Goal: Transaction & Acquisition: Purchase product/service

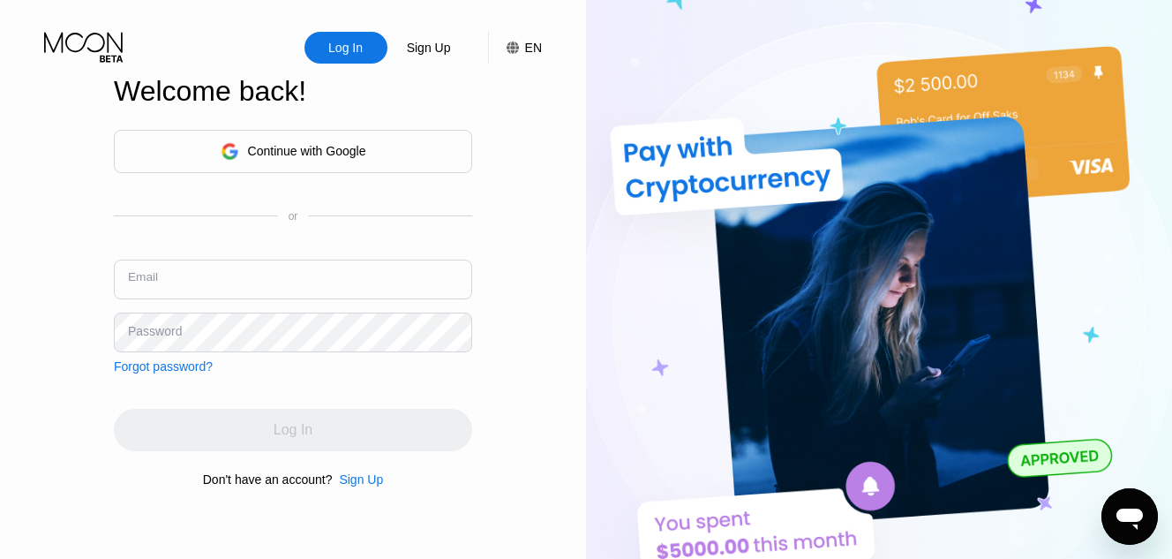
click at [281, 294] on input "text" at bounding box center [293, 279] width 358 height 40
type input "[EMAIL_ADDRESS][DOMAIN_NAME]"
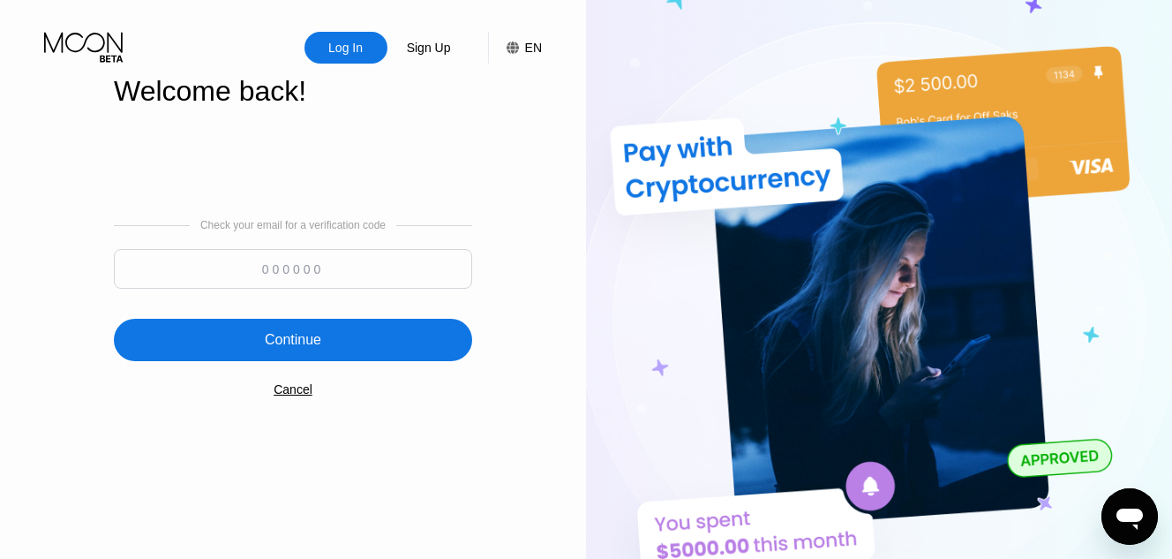
click at [319, 273] on input at bounding box center [293, 269] width 358 height 40
paste input "655517"
type input "655517"
click at [318, 349] on div "Continue" at bounding box center [293, 340] width 56 height 18
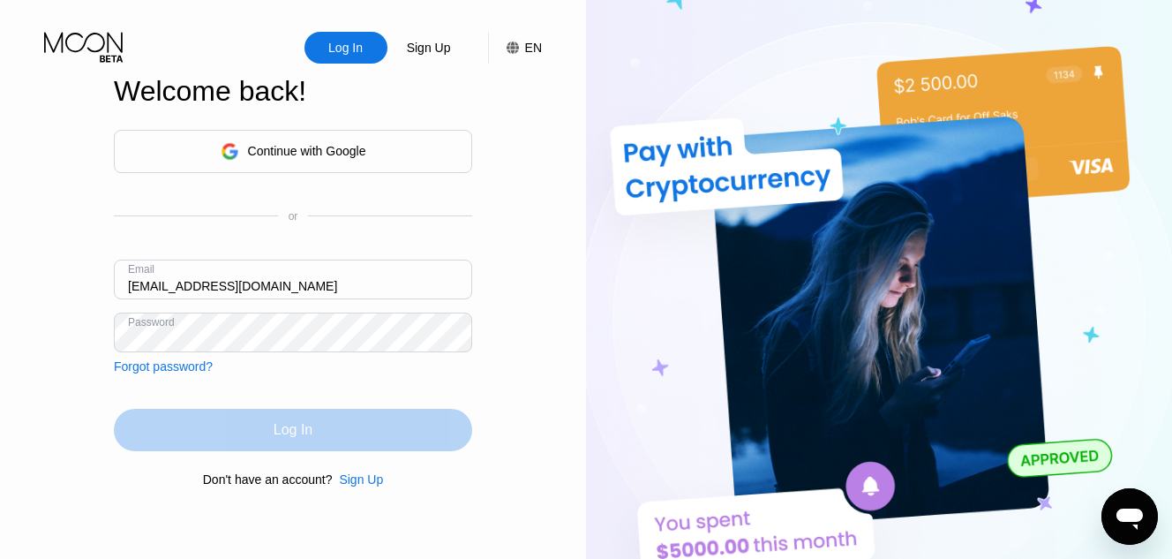
click at [244, 440] on div "Log In" at bounding box center [293, 430] width 358 height 42
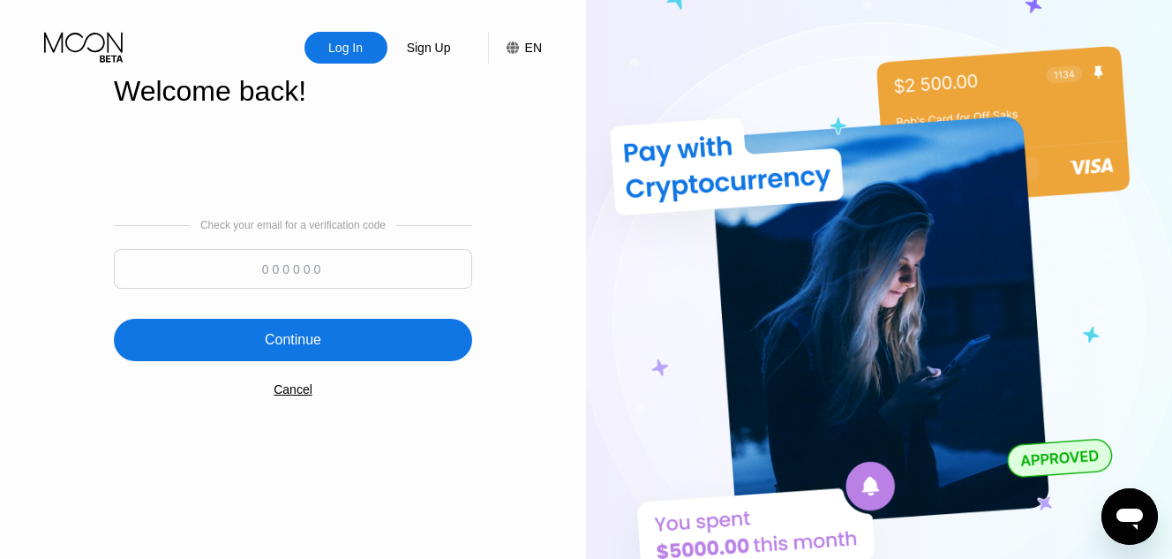
click at [407, 272] on input at bounding box center [293, 269] width 358 height 40
paste input "861432"
type input "861432"
click at [347, 348] on div "Continue" at bounding box center [293, 340] width 358 height 42
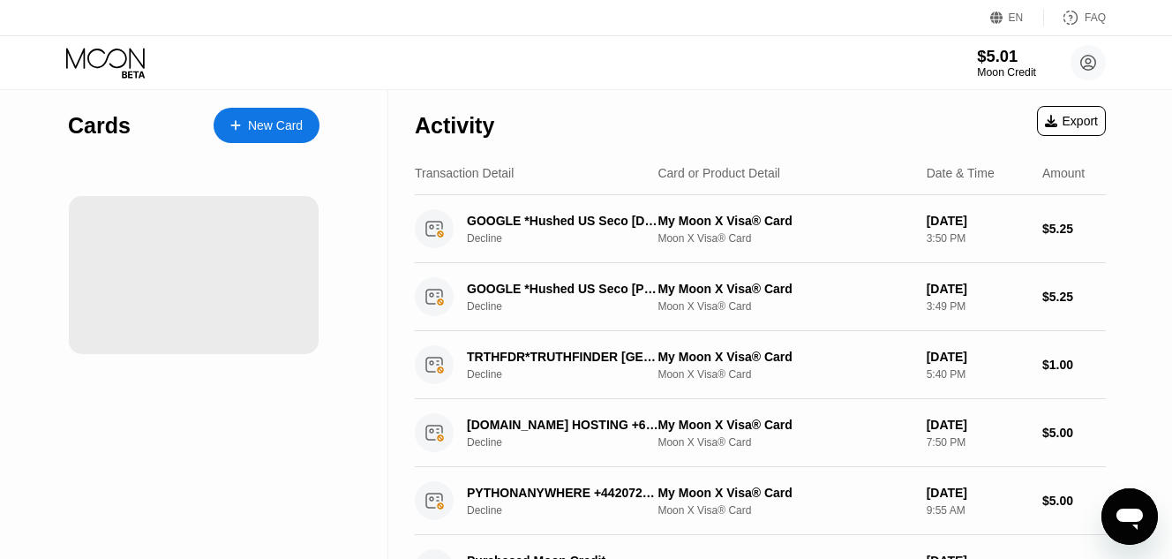
click at [989, 57] on div "$5.01" at bounding box center [1006, 56] width 59 height 19
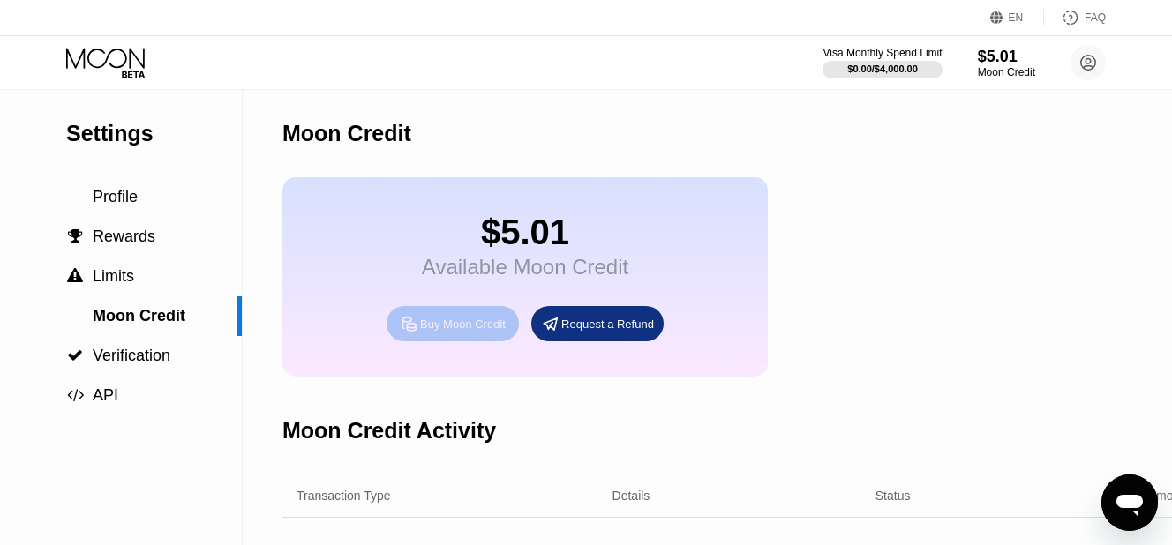
click at [458, 332] on div "Buy Moon Credit" at bounding box center [463, 324] width 86 height 15
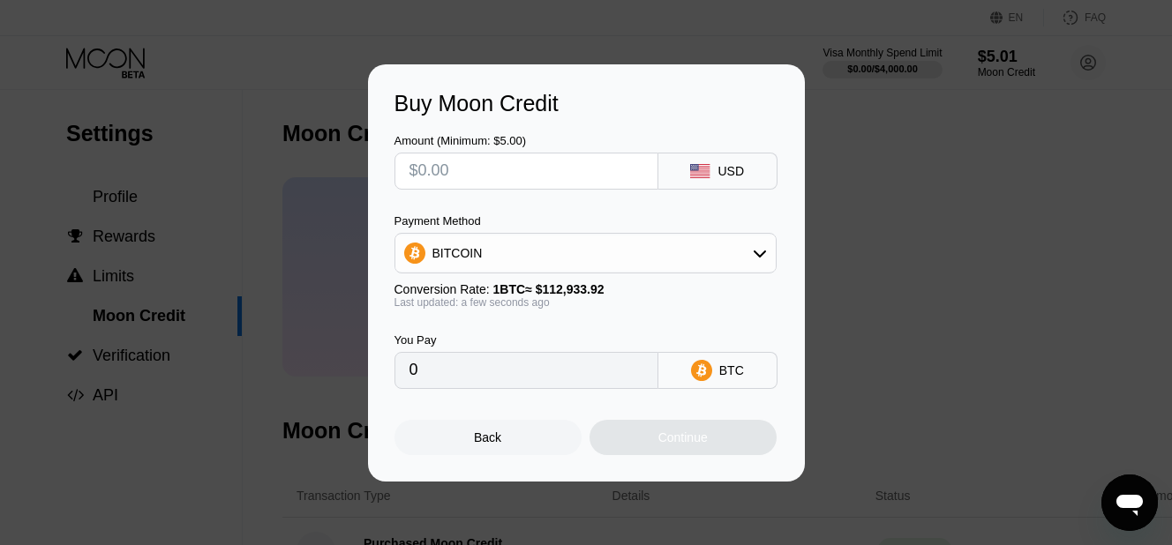
click at [836, 195] on div "Buy Moon Credit Amount (Minimum: $5.00) USD Payment Method BITCOIN Conversion R…" at bounding box center [586, 272] width 1172 height 417
click at [843, 424] on div "Buy Moon Credit Amount (Minimum: $5.00) USD Payment Method BITCOIN Conversion R…" at bounding box center [586, 272] width 1172 height 417
click at [482, 445] on div "Back" at bounding box center [487, 438] width 27 height 14
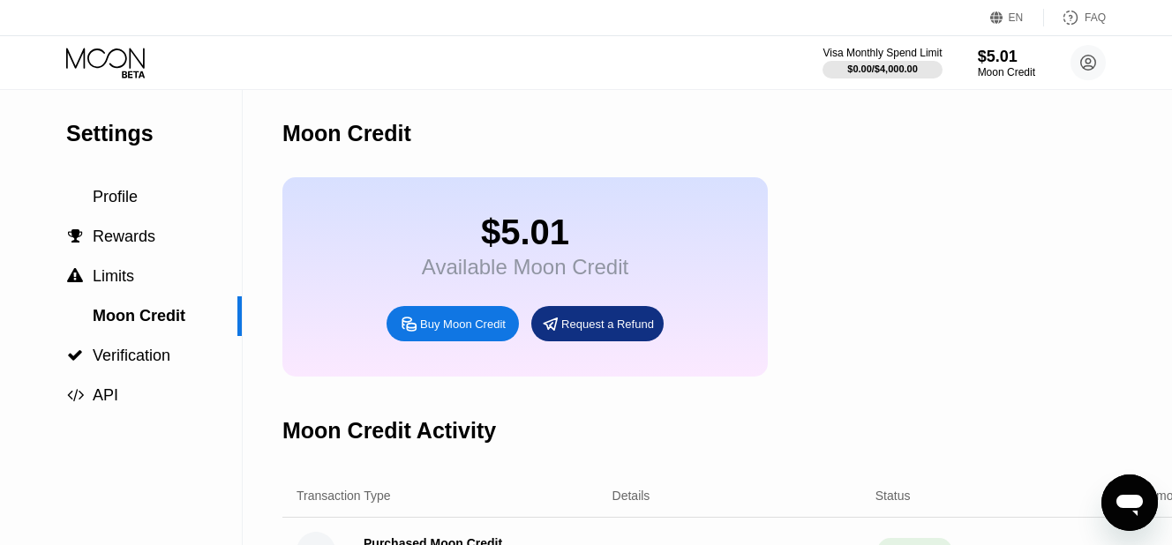
click at [586, 356] on div "$5.01 Available Moon Credit Buy Moon Credit Request a Refund" at bounding box center [524, 276] width 485 height 199
click at [599, 332] on div "Request a Refund" at bounding box center [607, 324] width 93 height 15
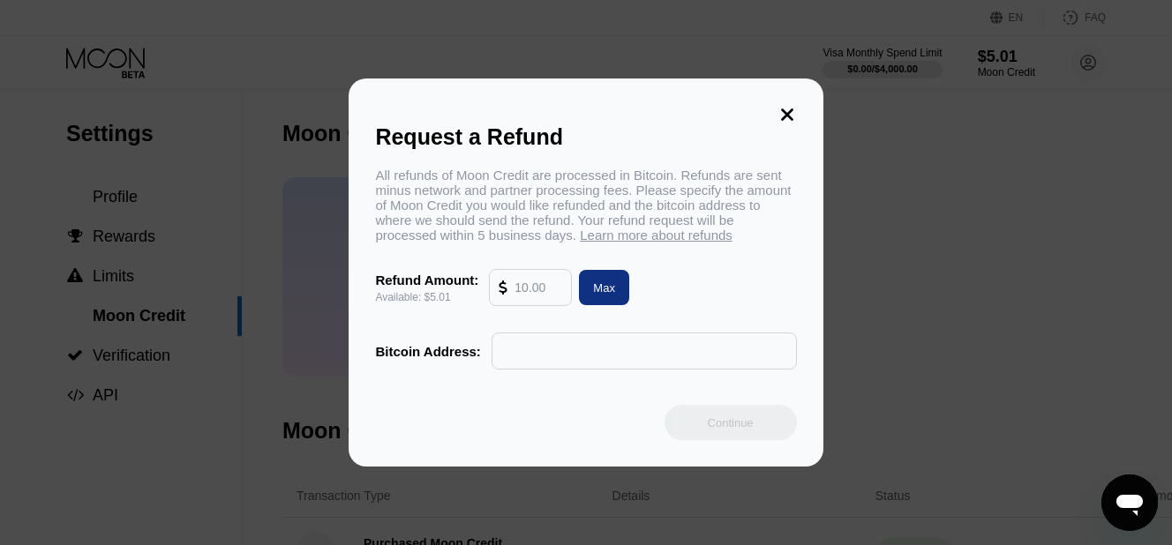
click at [790, 109] on icon at bounding box center [787, 115] width 12 height 12
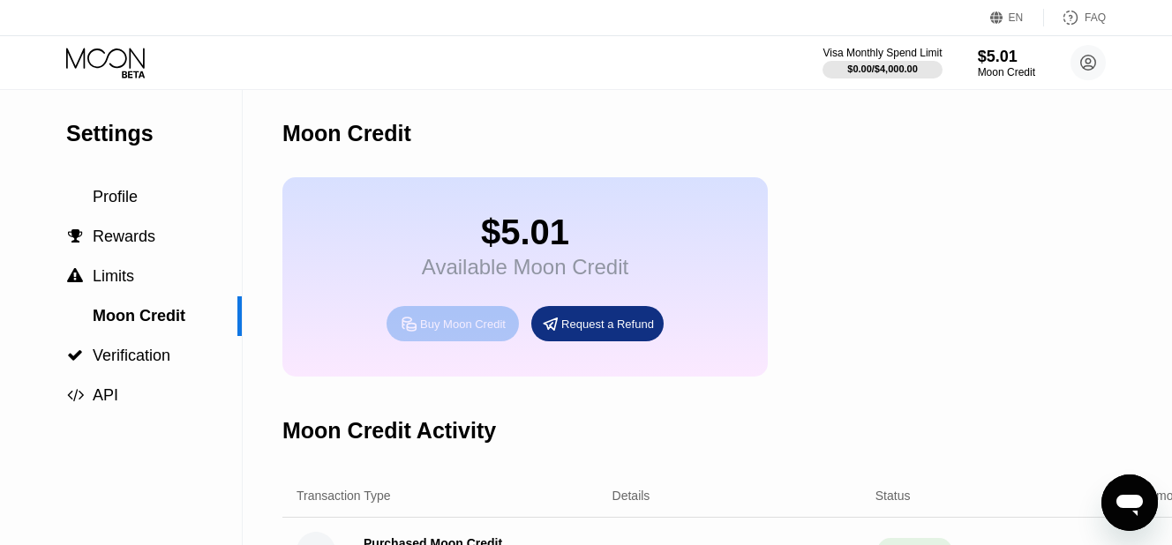
click at [436, 332] on div "Buy Moon Credit" at bounding box center [463, 324] width 86 height 15
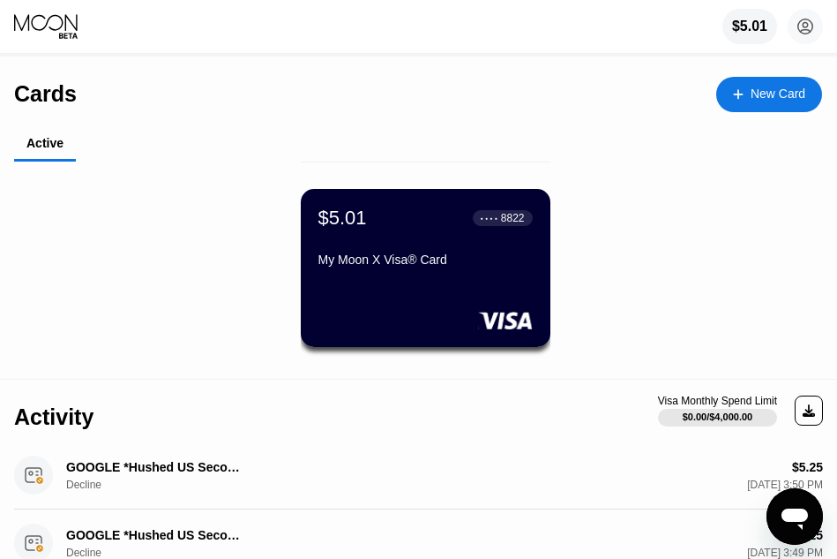
click at [386, 104] on div "Cards New Card" at bounding box center [418, 87] width 808 height 62
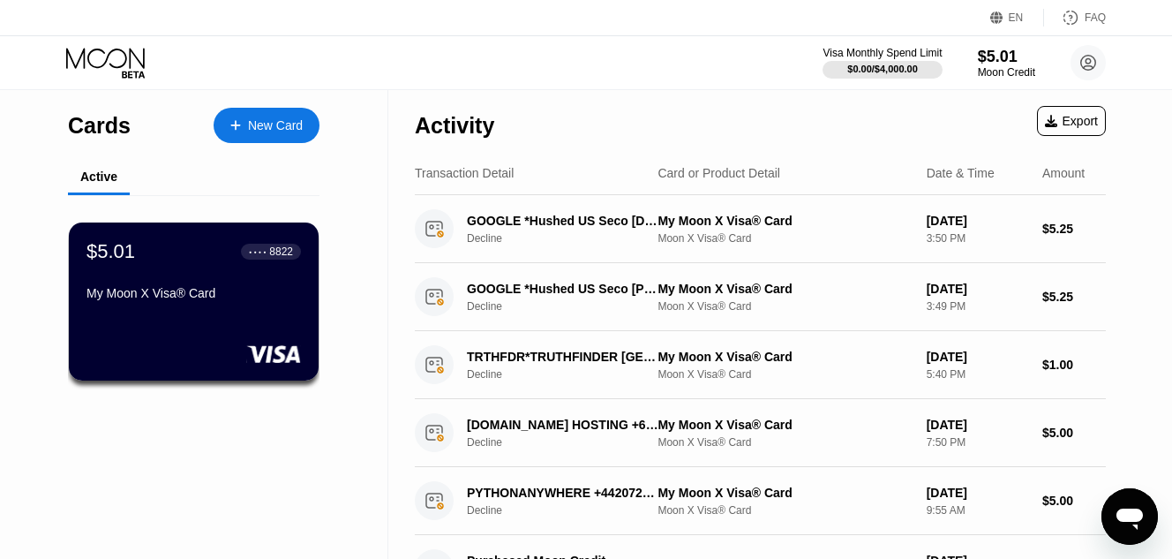
click at [114, 66] on icon at bounding box center [105, 58] width 79 height 20
click at [999, 53] on div "$5.01" at bounding box center [1006, 56] width 59 height 19
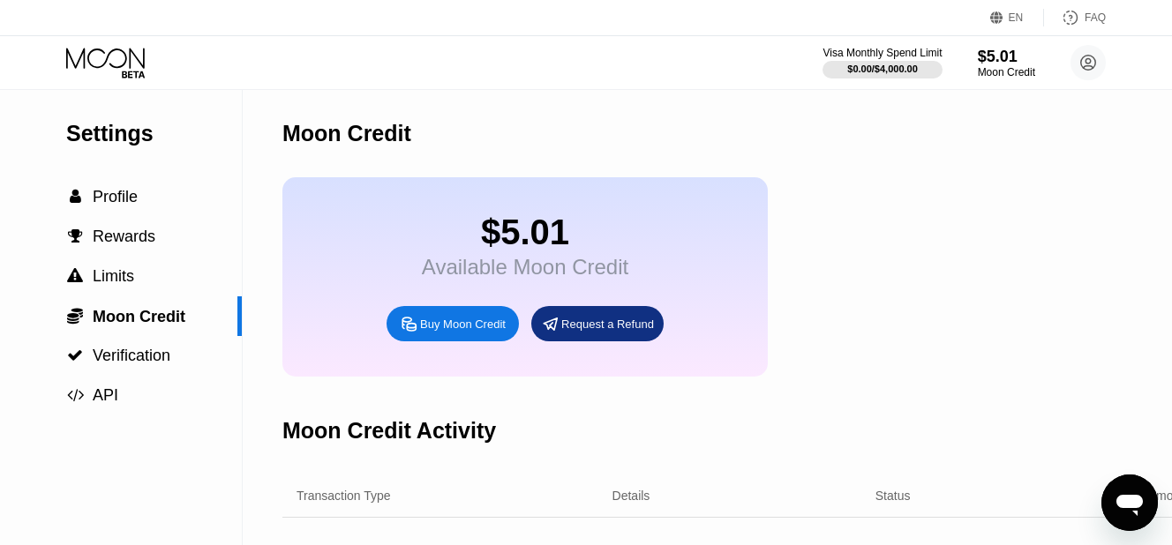
click at [475, 332] on div "Buy Moon Credit" at bounding box center [463, 324] width 86 height 15
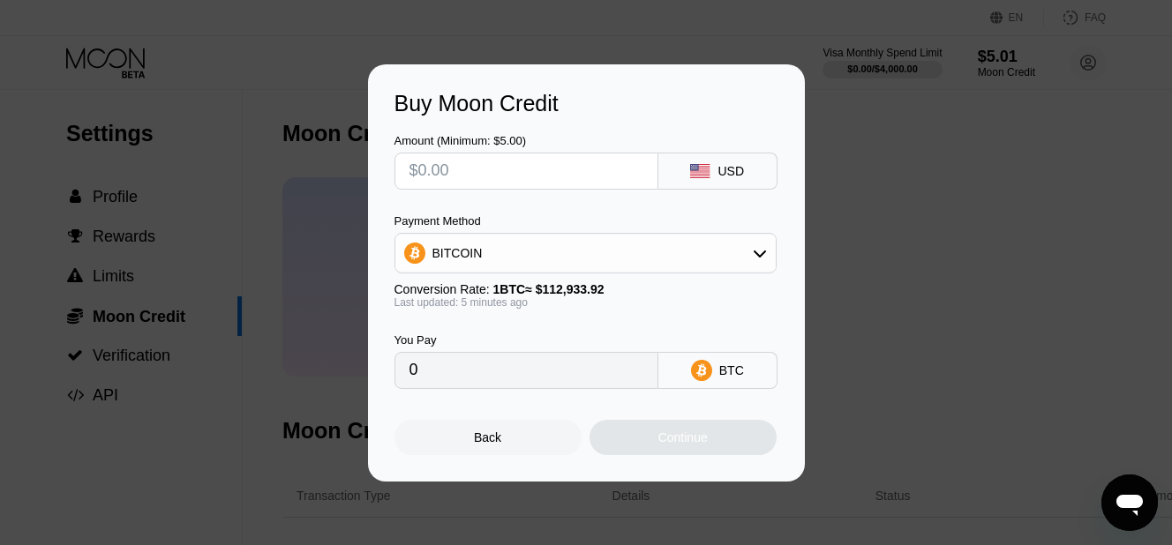
click at [476, 178] on input "text" at bounding box center [526, 171] width 234 height 35
type input "$5"
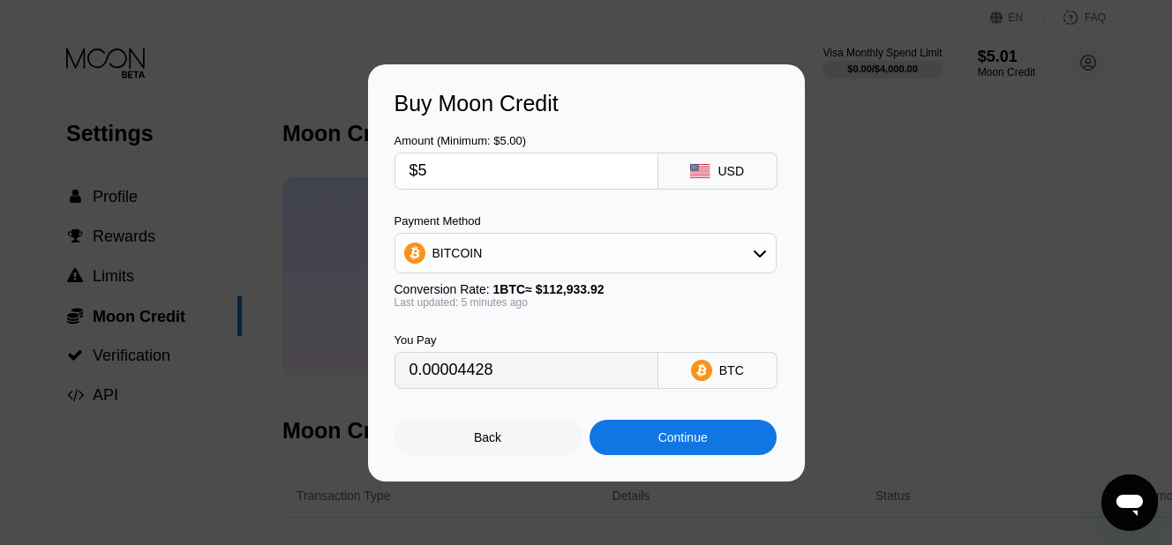
type input "0.00004428"
type input "$5"
click at [574, 261] on div "BITCOIN" at bounding box center [585, 253] width 380 height 35
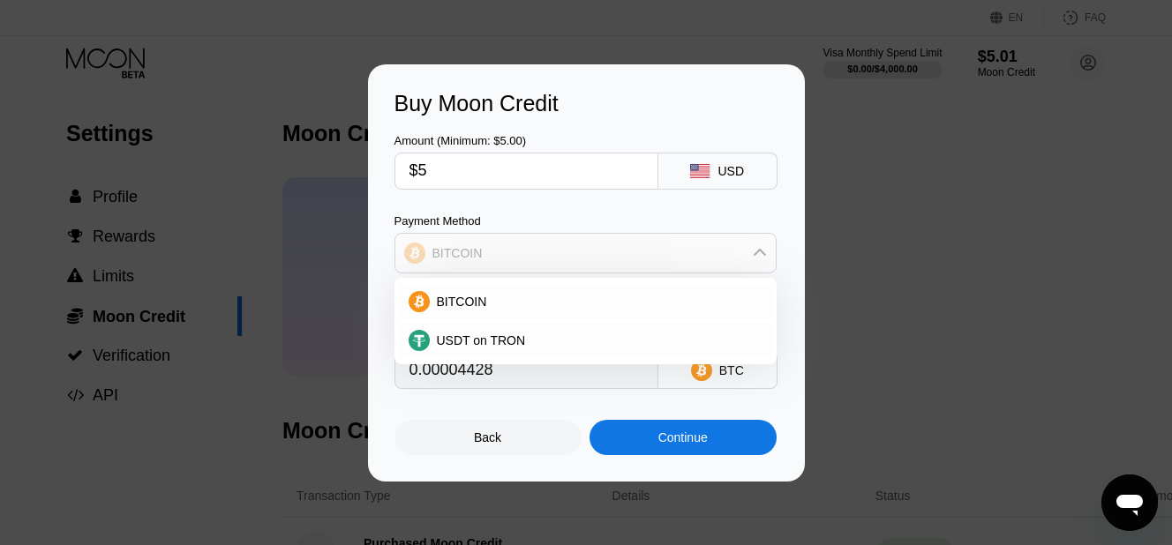
click at [574, 261] on div "BITCOIN" at bounding box center [585, 253] width 380 height 35
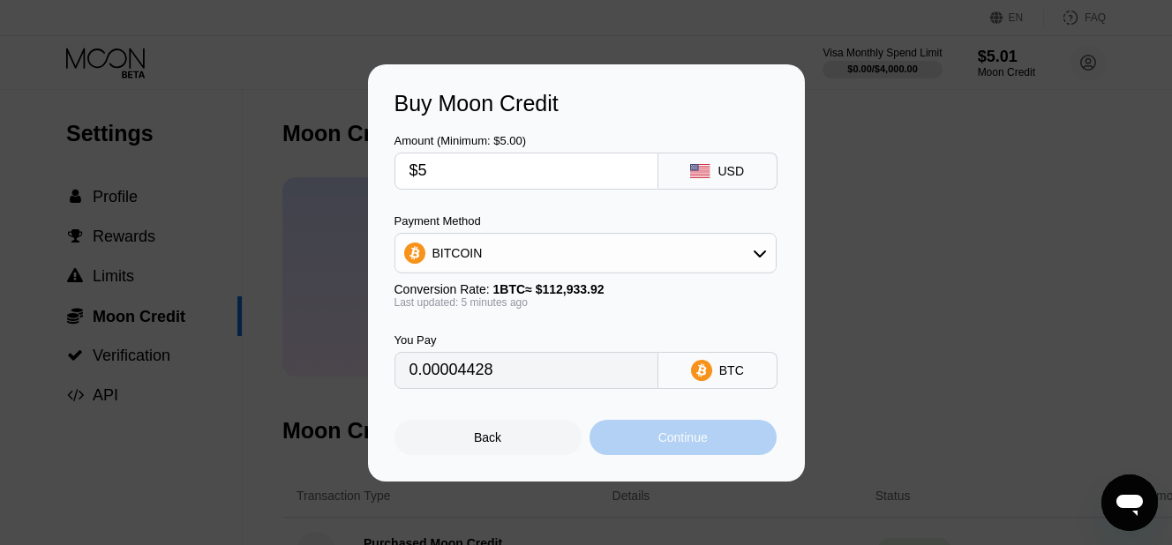
click at [647, 440] on div "Continue" at bounding box center [682, 437] width 187 height 35
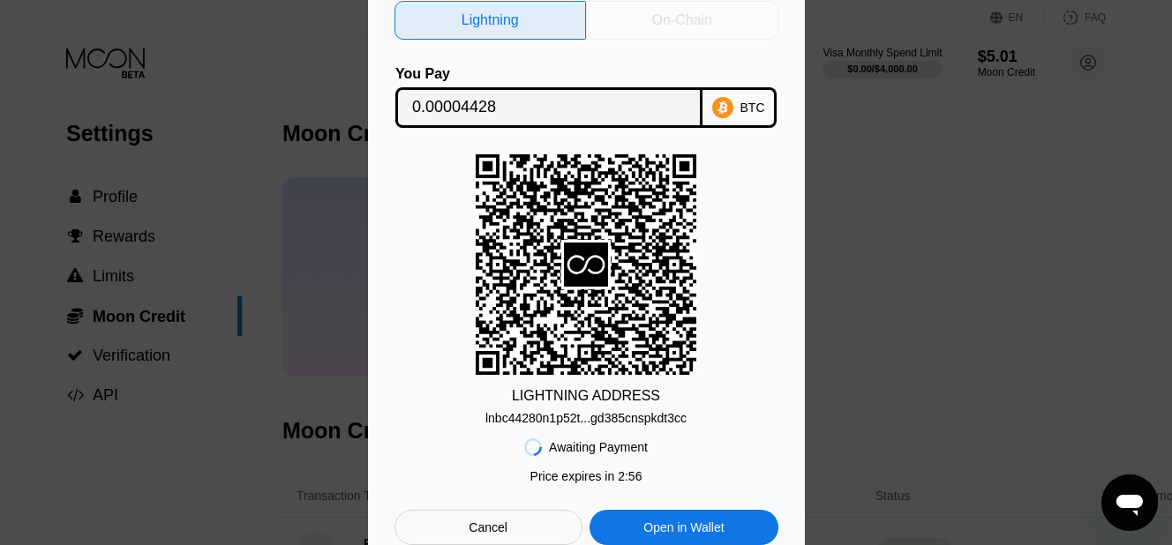
click at [640, 33] on div "On-Chain" at bounding box center [682, 20] width 192 height 39
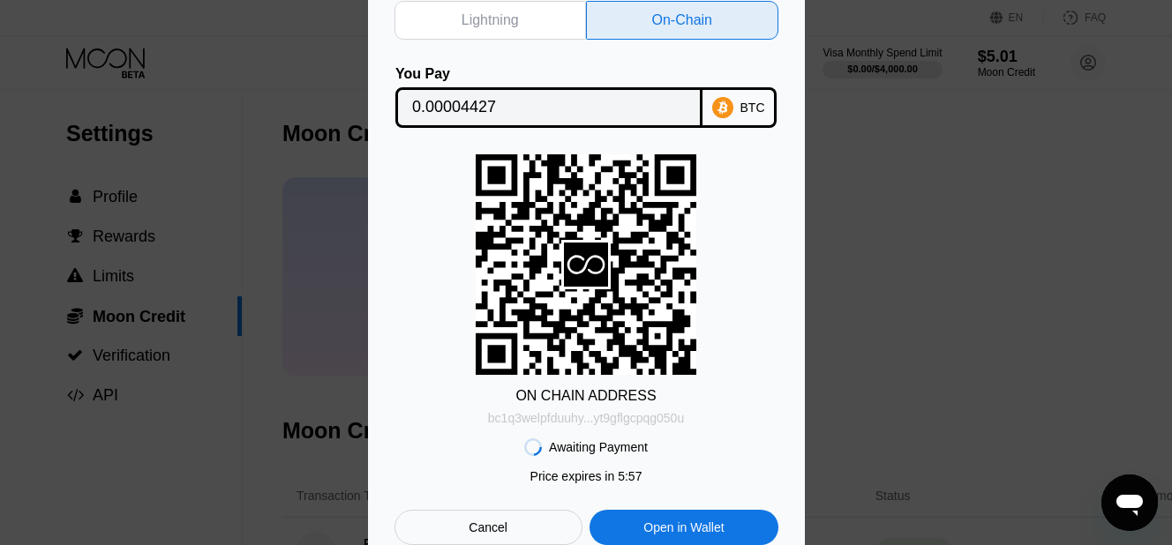
click at [523, 416] on div "bc1q3welpfduuhy...yt9gflgcpqg050u" at bounding box center [586, 418] width 196 height 14
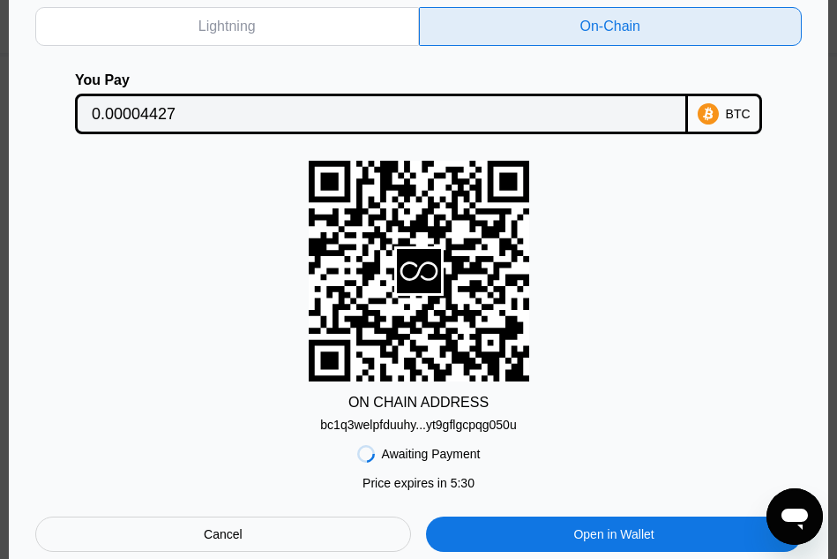
click at [619, 265] on div "ON CHAIN ADDRESS bc1q3welpfduuhy...yt9gflgcpqg050u" at bounding box center [418, 296] width 767 height 271
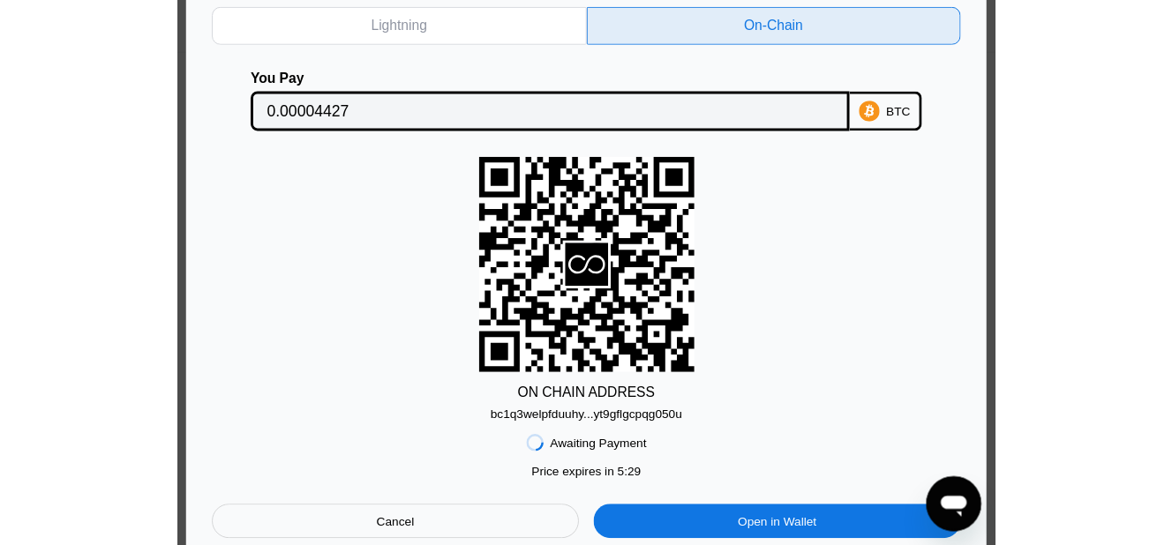
scroll to position [106, 0]
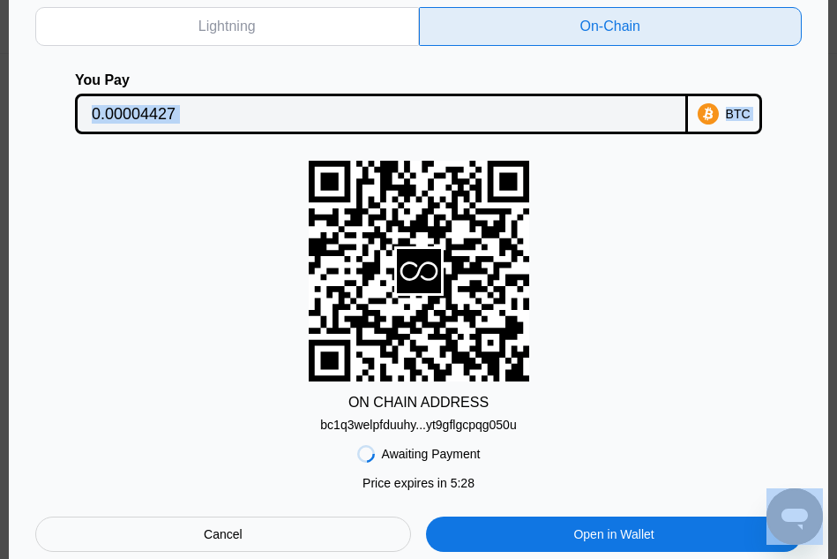
drag, startPoint x: 684, startPoint y: 242, endPoint x: 619, endPoint y: 600, distance: 364.0
click at [619, 453] on html "$5.01 [EMAIL_ADDRESS][DOMAIN_NAME] Home Settings Support Careers About Us Log o…" at bounding box center [418, 173] width 837 height 559
click at [282, 264] on div "ON CHAIN ADDRESS bc1q3welpfduuhy...yt9gflgcpqg050u" at bounding box center [418, 296] width 767 height 271
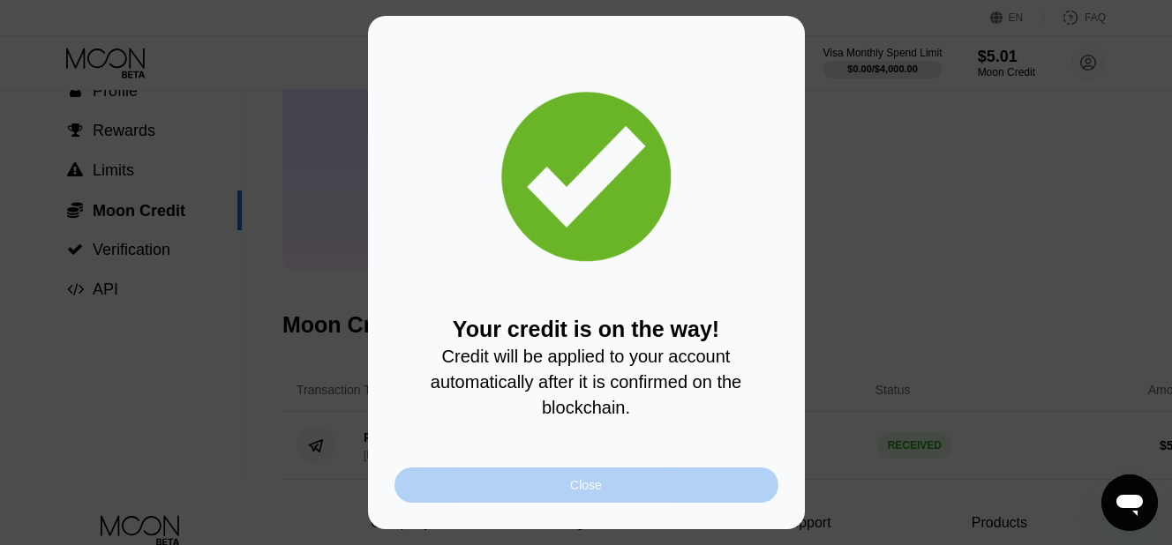
drag, startPoint x: 514, startPoint y: 498, endPoint x: 506, endPoint y: 487, distance: 13.2
click at [514, 497] on div "Close" at bounding box center [586, 485] width 384 height 35
